Goal: Task Accomplishment & Management: Use online tool/utility

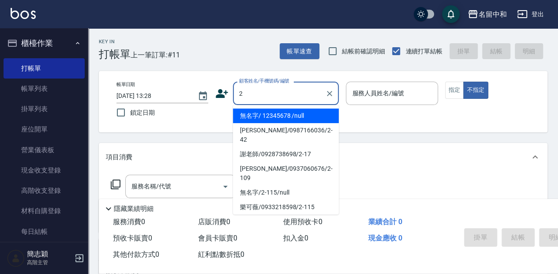
scroll to position [29, 0]
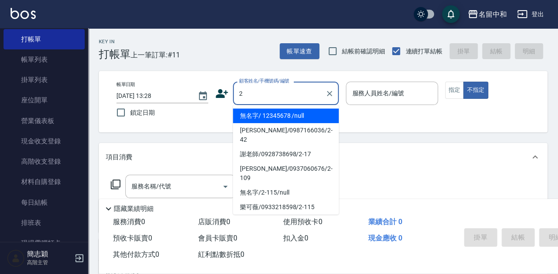
type input "無名字/ 12345678 /null"
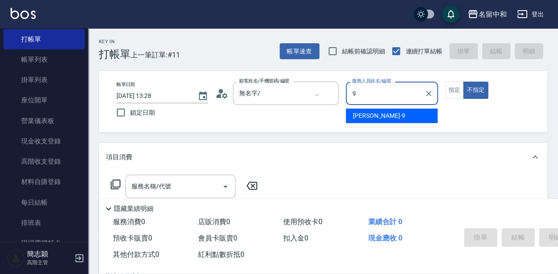
type input "[PERSON_NAME]-9"
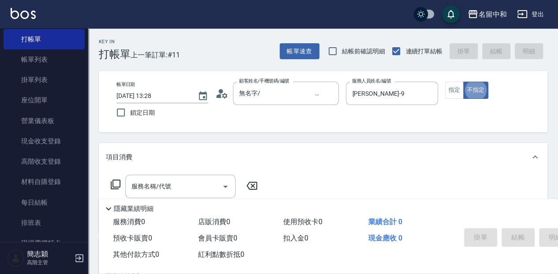
type button "false"
click at [459, 89] on button "指定" at bounding box center [454, 90] width 19 height 17
click at [153, 186] on div "服務名稱/代號 服務名稱/代號" at bounding box center [180, 186] width 110 height 23
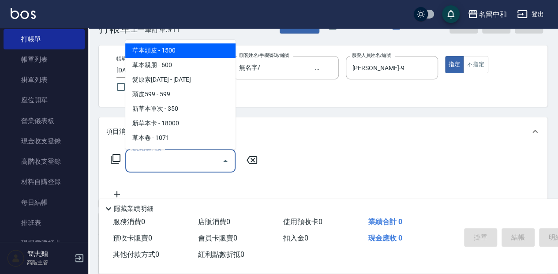
scroll to position [59, 0]
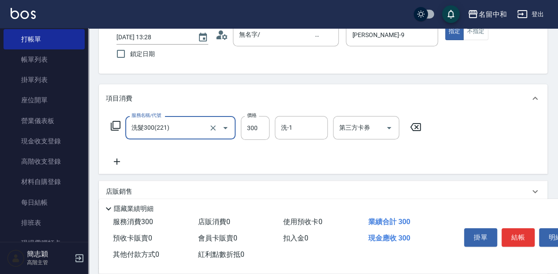
type input "洗髮300(221)"
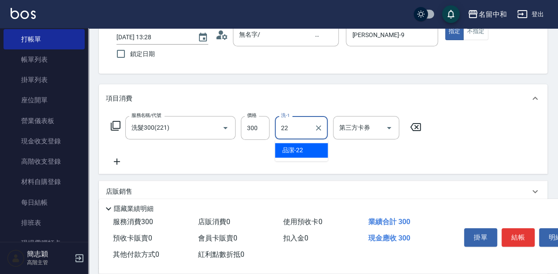
type input "品潔-22"
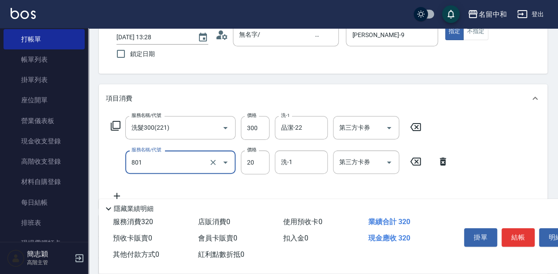
type input "潤絲20(801)"
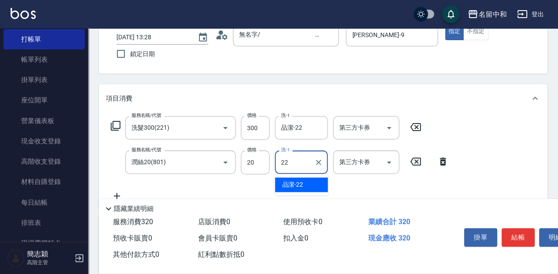
type input "品潔-22"
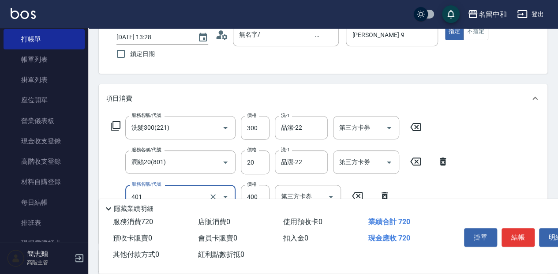
type input "剪髮(400)(401)"
type input "450"
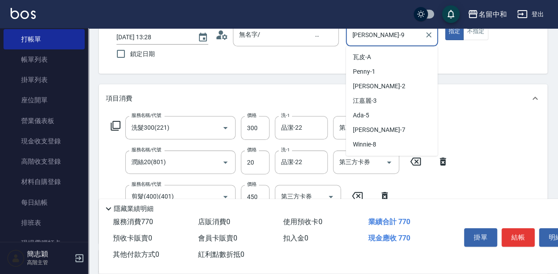
click at [418, 38] on input "[PERSON_NAME]-9" at bounding box center [385, 34] width 71 height 15
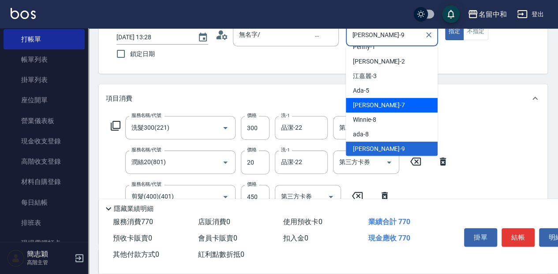
click at [372, 105] on span "[PERSON_NAME] -7" at bounding box center [379, 105] width 52 height 9
type input "[PERSON_NAME]-7"
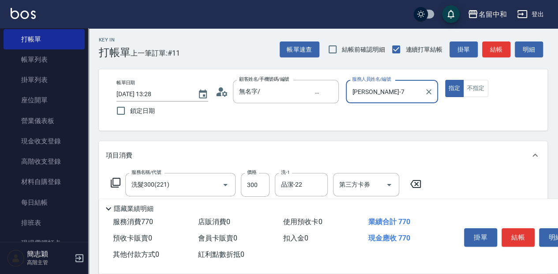
scroll to position [0, 0]
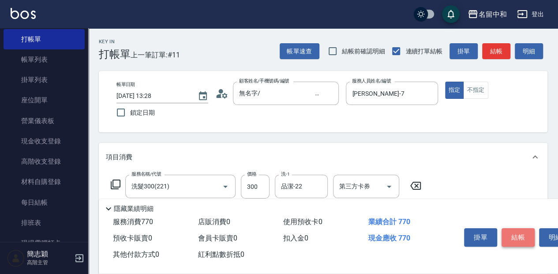
click at [520, 234] on button "結帳" at bounding box center [518, 237] width 33 height 19
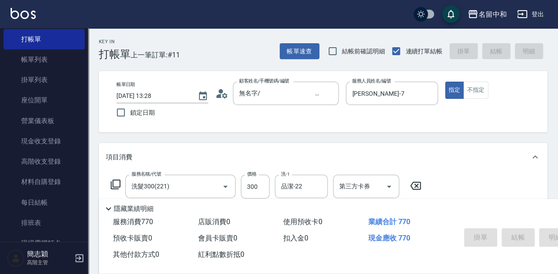
type input "[DATE] 14:49"
